Goal: Transaction & Acquisition: Download file/media

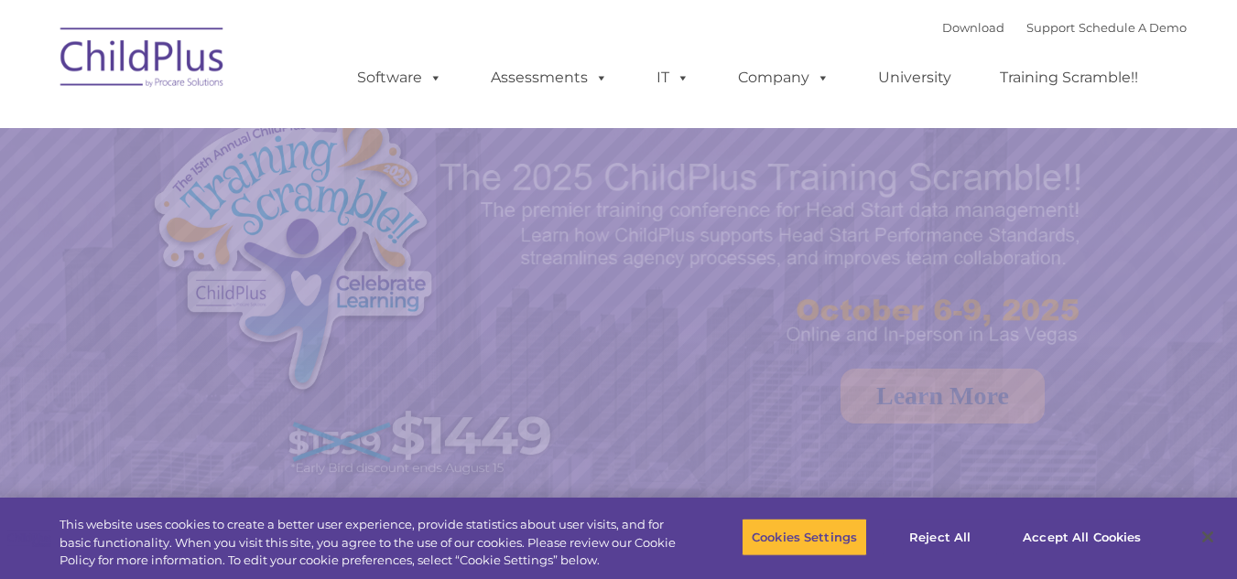
select select "MEDIUM"
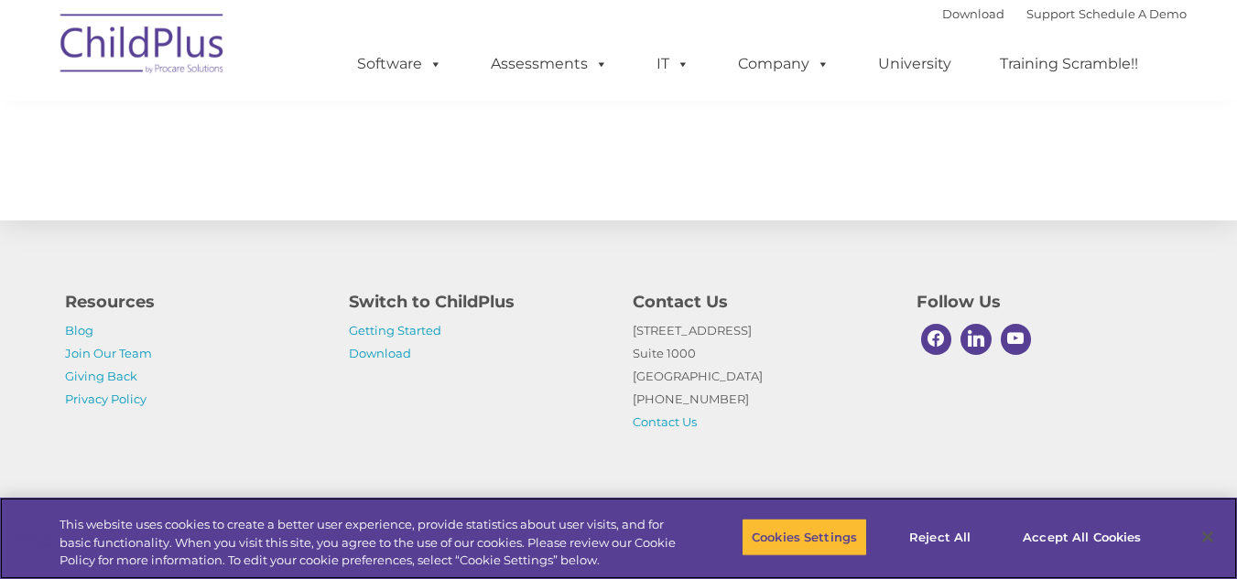
scroll to position [2139, 0]
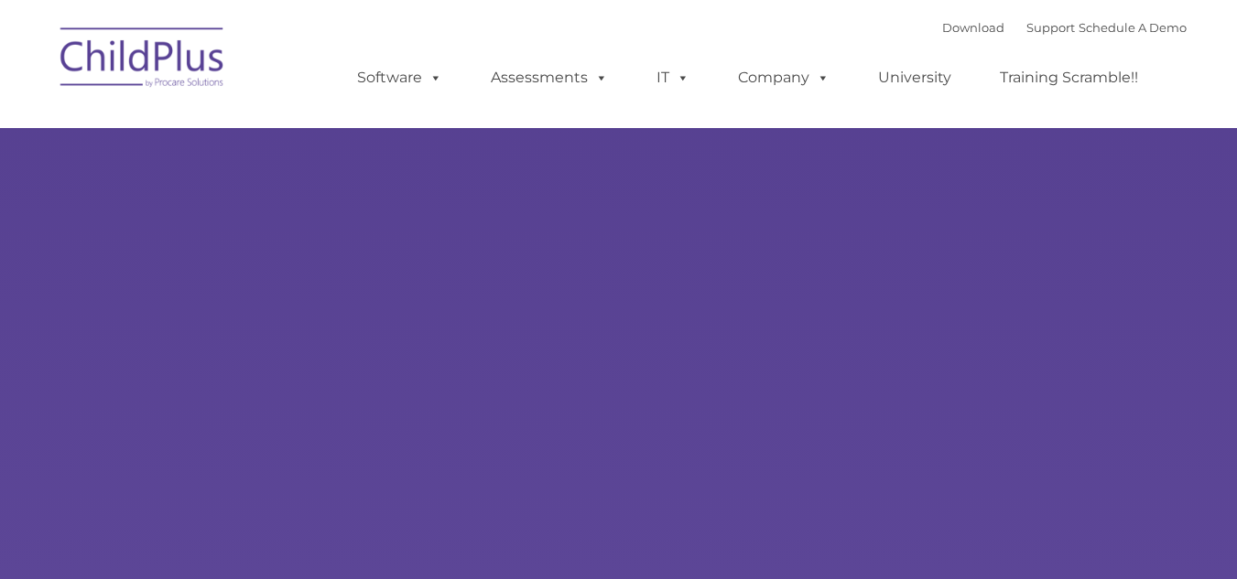
type input ""
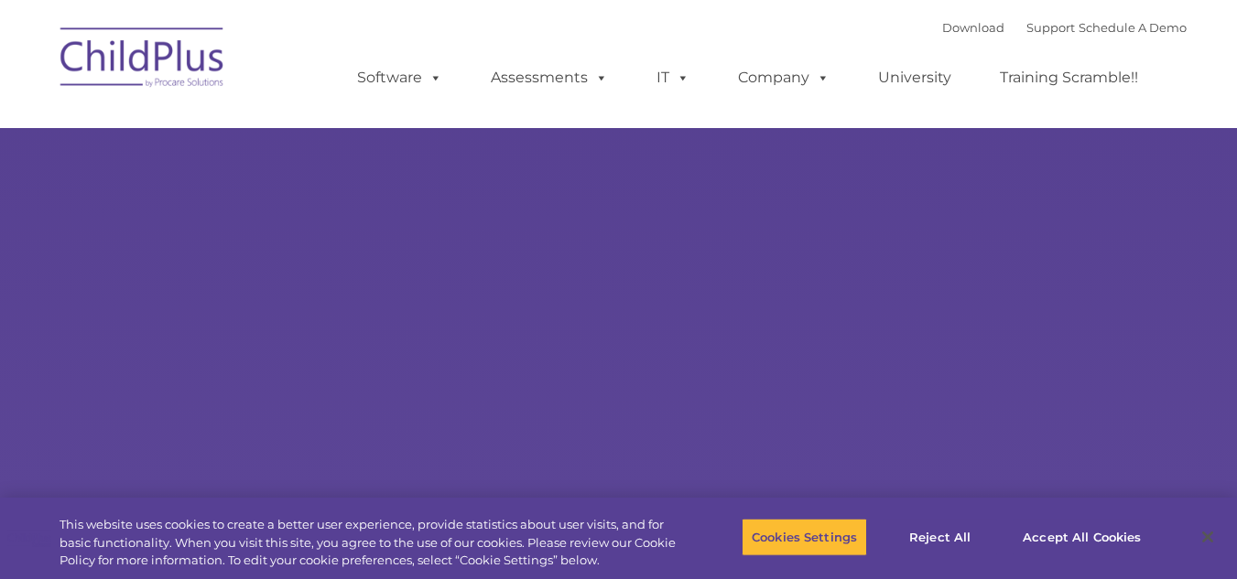
select select "MEDIUM"
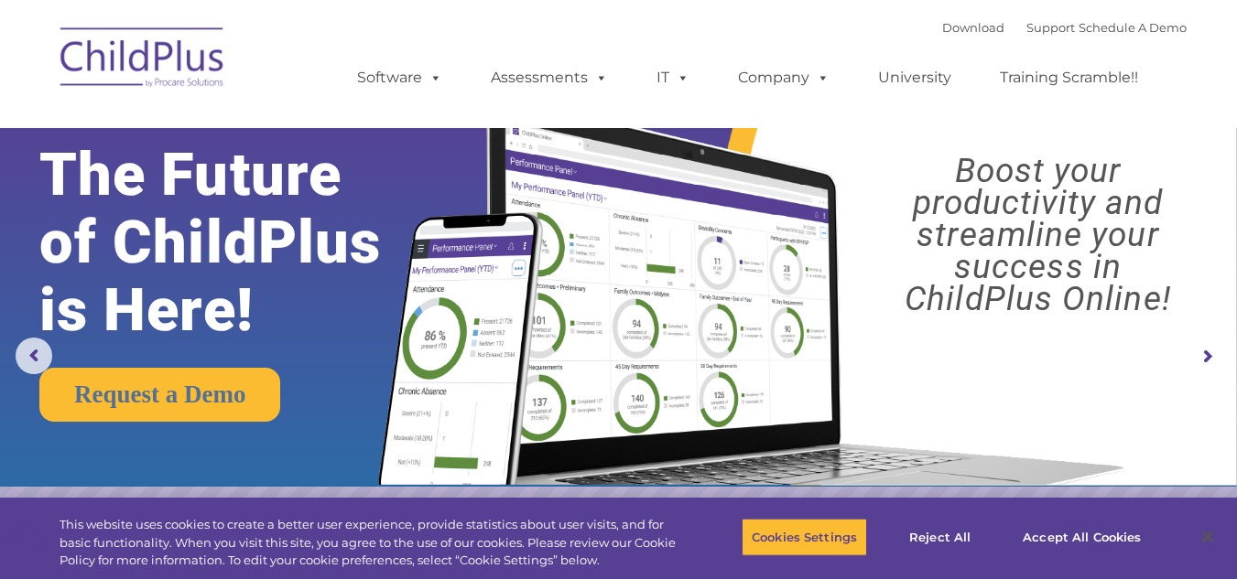
click at [957, 288] on rs-layer "Boost your productivity and streamline your success in ChildPlus Online!" at bounding box center [1037, 235] width 367 height 160
click at [340, 251] on rs-layer "The Future of ChildPlus is Here!" at bounding box center [236, 242] width 394 height 203
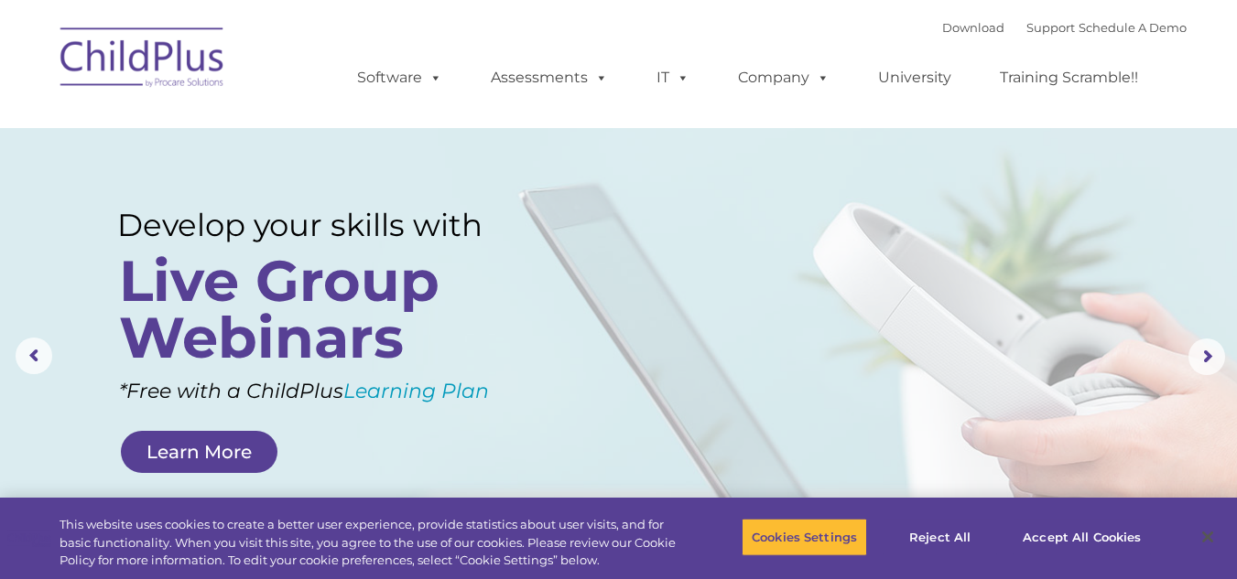
click at [190, 71] on img at bounding box center [142, 61] width 183 height 92
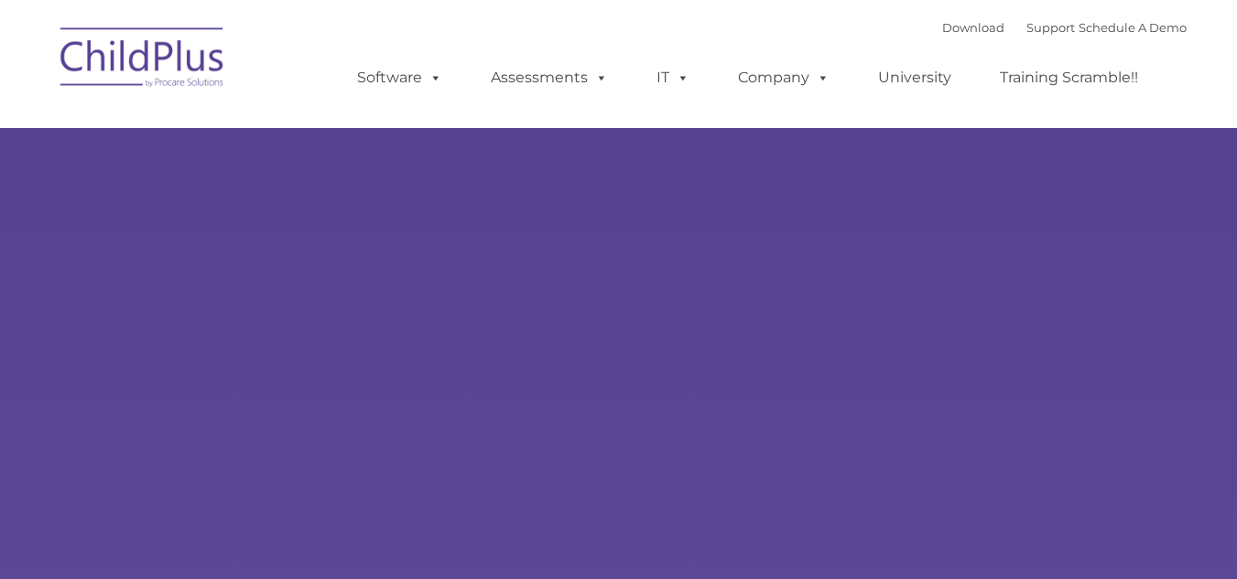
type input ""
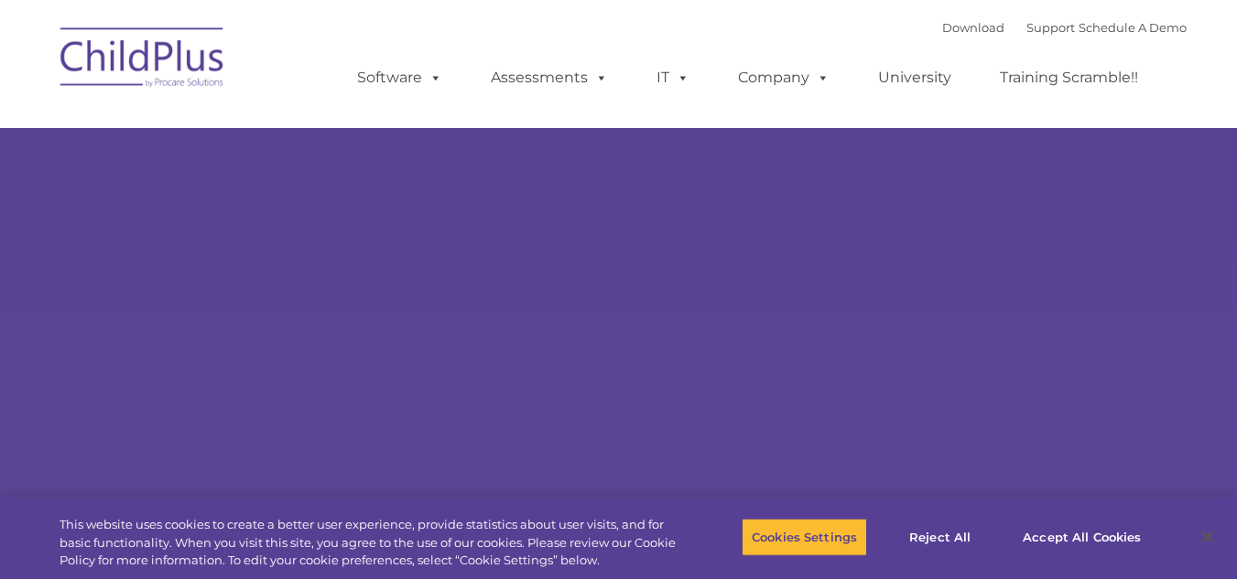
select select "MEDIUM"
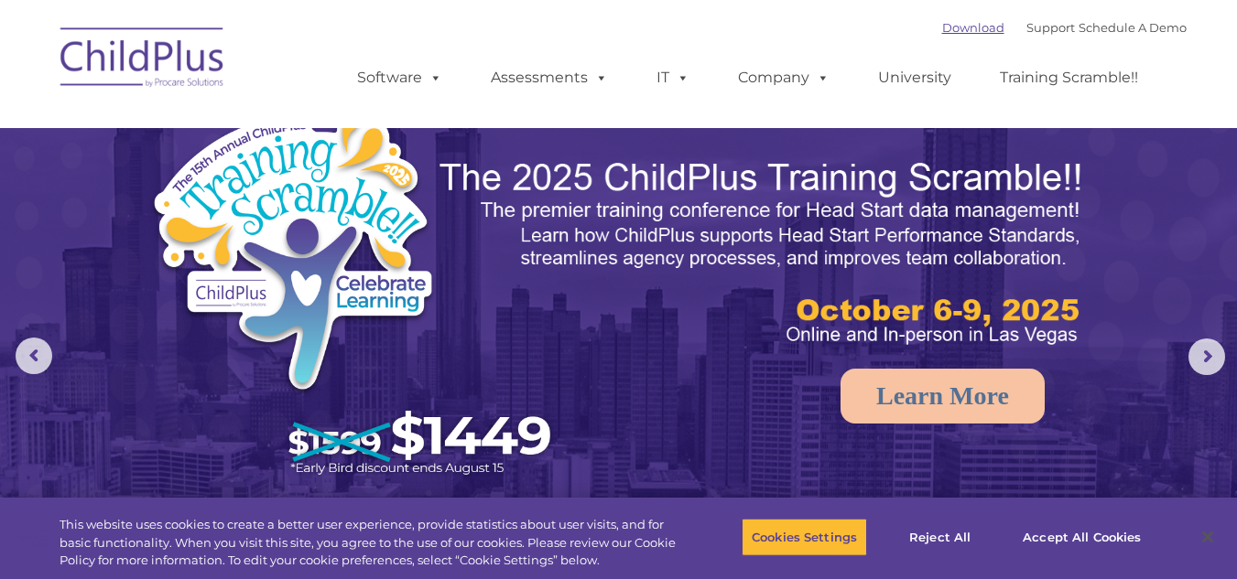
click at [950, 28] on link "Download" at bounding box center [973, 27] width 62 height 15
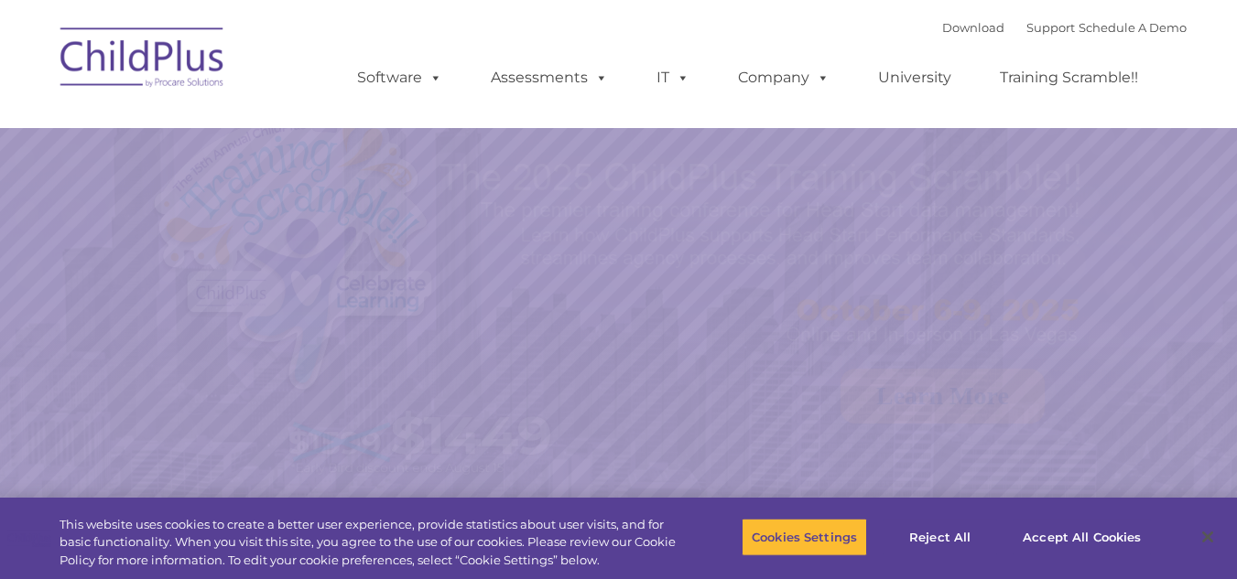
select select "MEDIUM"
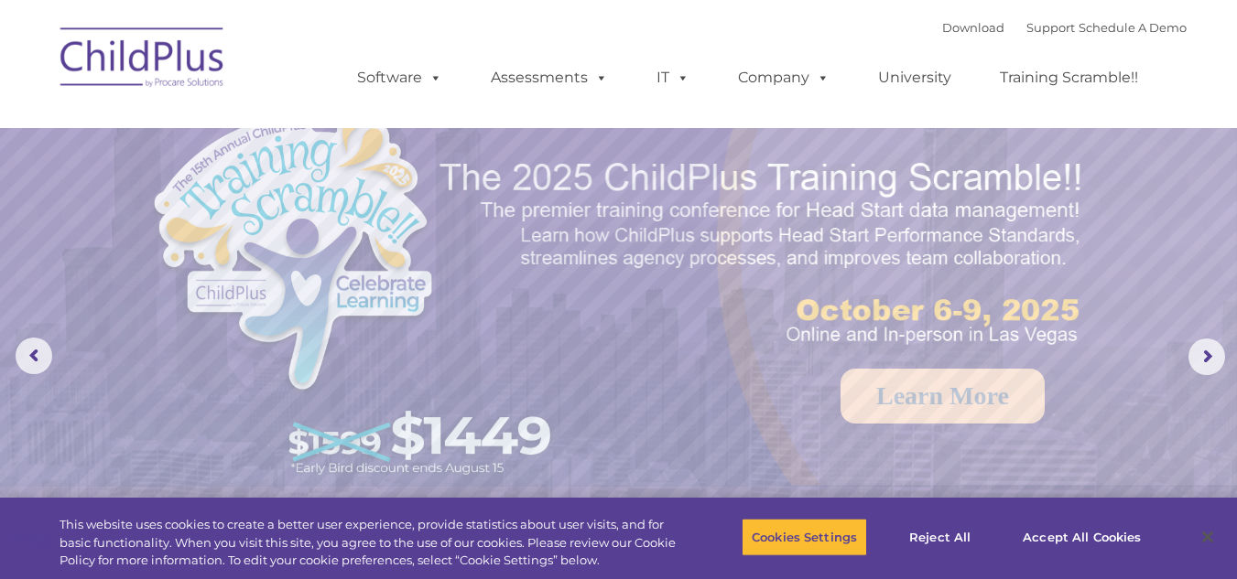
click at [129, 62] on img at bounding box center [142, 61] width 183 height 92
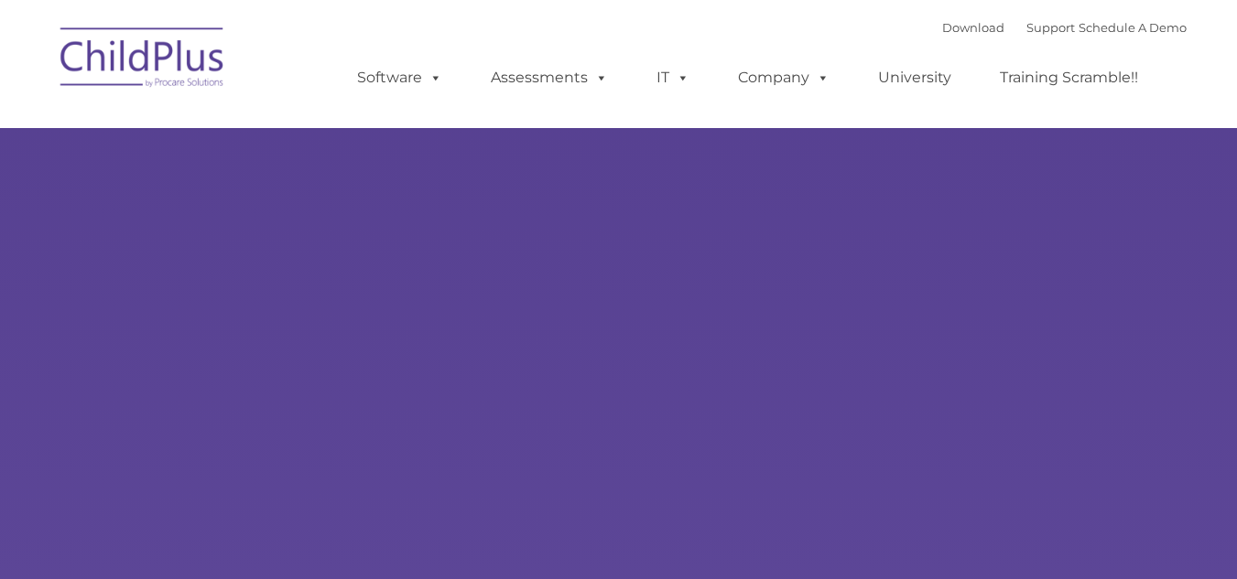
type input ""
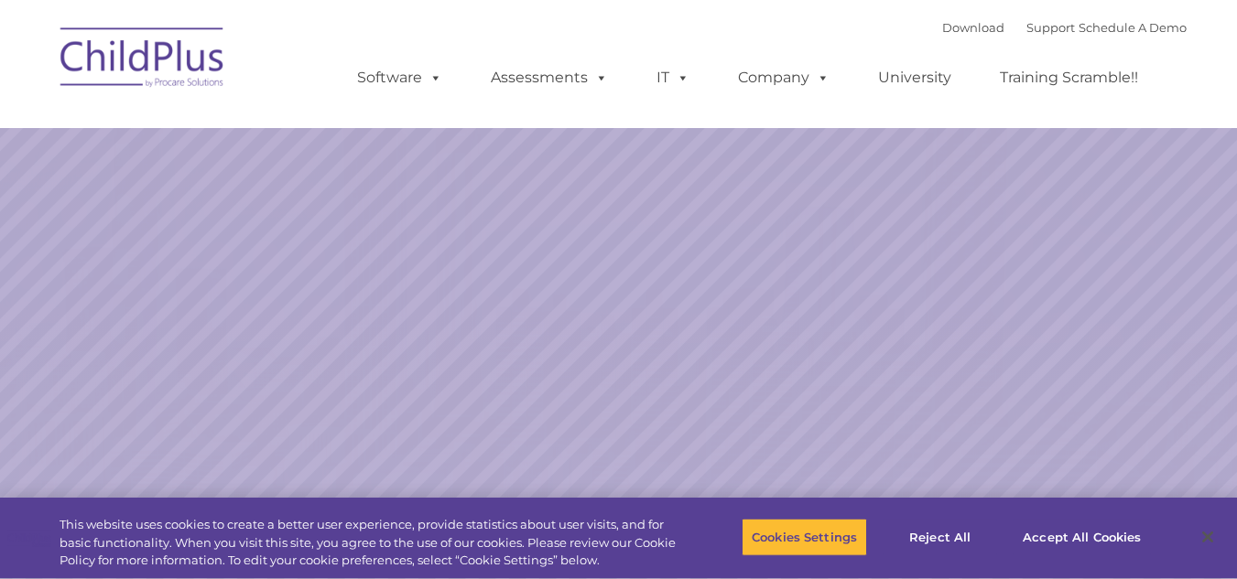
select select "MEDIUM"
